Goal: Use online tool/utility: Use online tool/utility

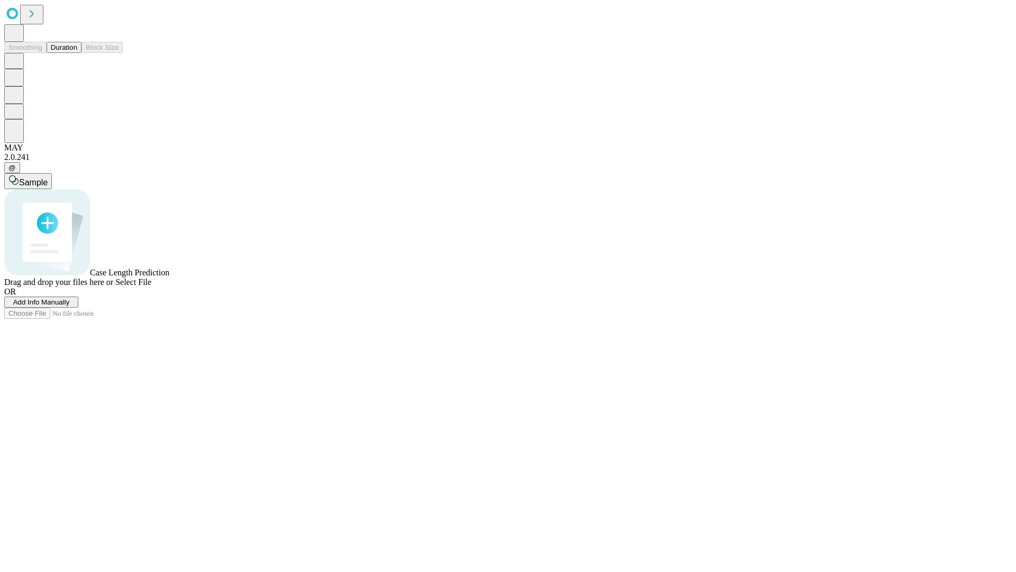
click at [77, 53] on button "Duration" at bounding box center [64, 47] width 35 height 11
click at [70, 306] on span "Add Info Manually" at bounding box center [41, 302] width 57 height 8
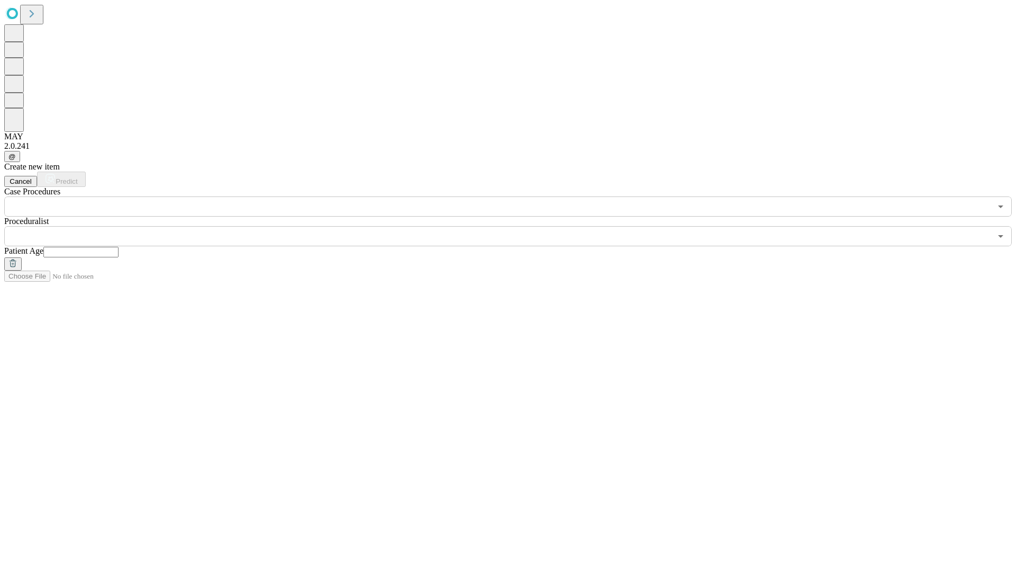
click at [119, 247] on input "text" at bounding box center [80, 252] width 75 height 11
type input "**"
click at [516, 226] on input "text" at bounding box center [497, 236] width 987 height 20
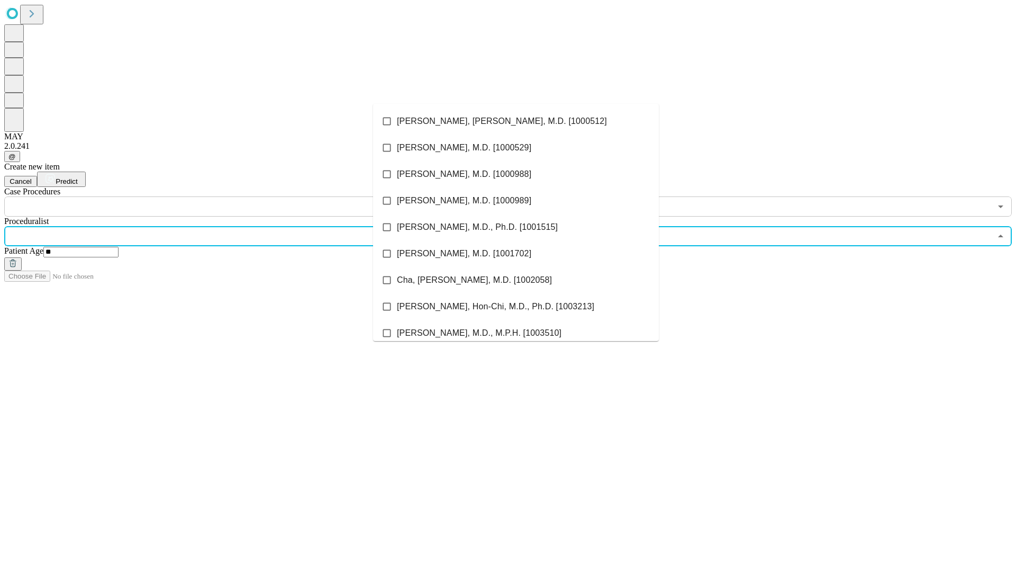
click at [516, 121] on li "[PERSON_NAME], [PERSON_NAME], M.D. [1000512]" at bounding box center [516, 121] width 286 height 26
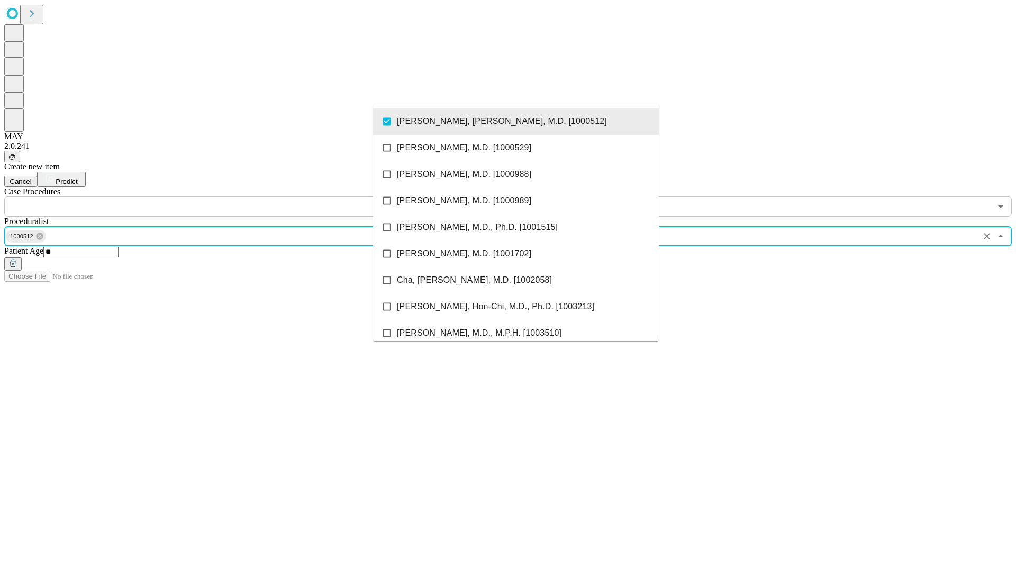
click at [222, 196] on input "text" at bounding box center [497, 206] width 987 height 20
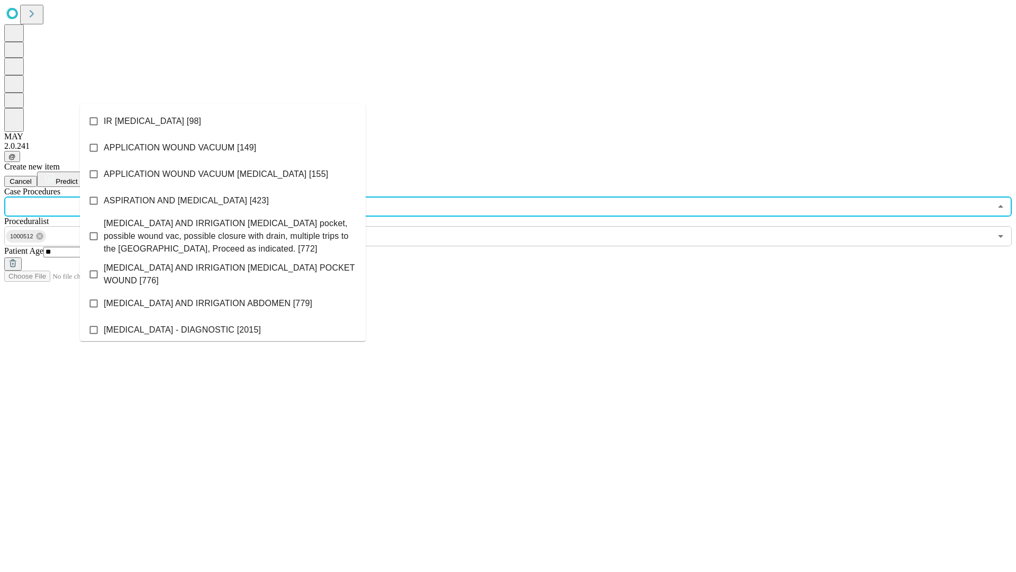
click at [223, 121] on li "IR [MEDICAL_DATA] [98]" at bounding box center [223, 121] width 286 height 26
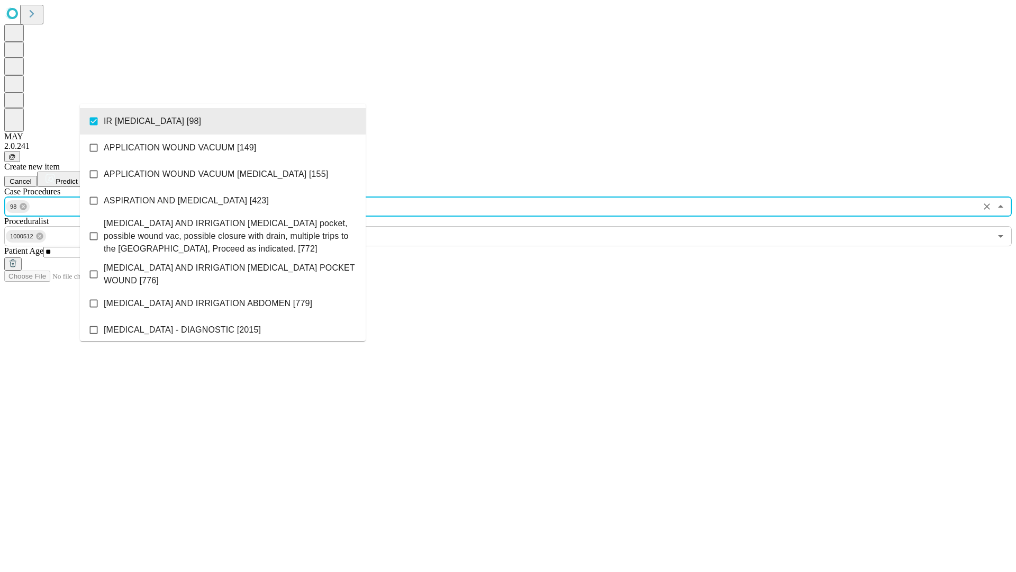
click at [77, 177] on span "Predict" at bounding box center [67, 181] width 22 height 8
